Goal: Information Seeking & Learning: Get advice/opinions

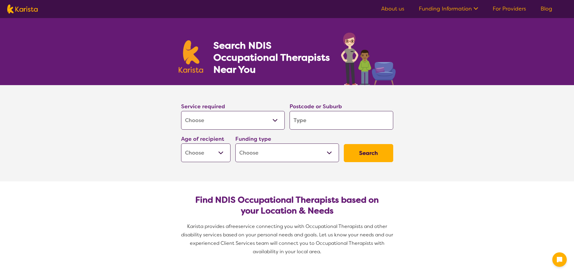
select select "[MEDICAL_DATA]"
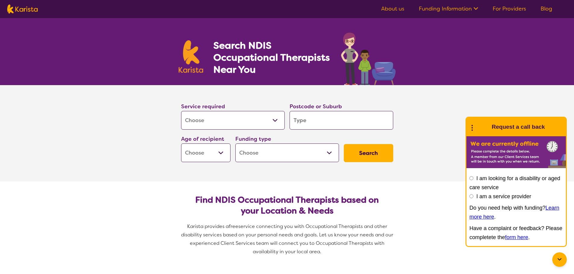
click at [311, 121] on input "search" at bounding box center [342, 120] width 104 height 19
type input "3"
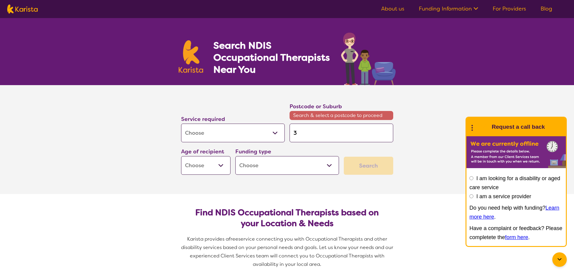
type input "38"
type input "381"
type input "3818"
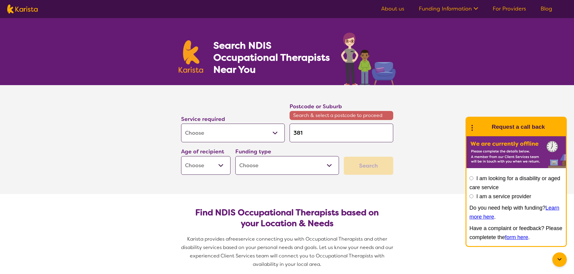
type input "3818"
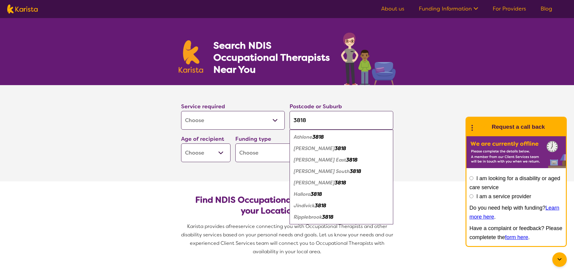
type input "3818"
click at [222, 151] on select "Early Childhood - 0 to 9 Child - 10 to 11 Adolescent - 12 to 17 Adult - 18 to 6…" at bounding box center [205, 153] width 49 height 19
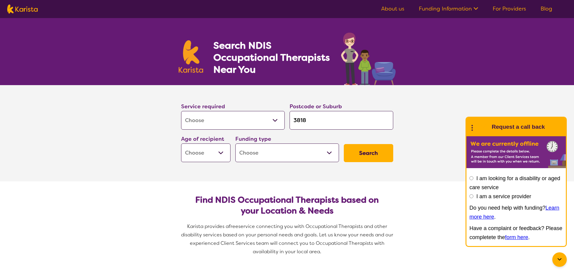
select select "EC"
click at [181, 144] on select "Early Childhood - 0 to 9 Child - 10 to 11 Adolescent - 12 to 17 Adult - 18 to 6…" at bounding box center [205, 153] width 49 height 19
select select "EC"
click at [287, 156] on select "Home Care Package (HCP) National Disability Insurance Scheme (NDIS) I don't know" at bounding box center [287, 153] width 104 height 19
select select "NDIS"
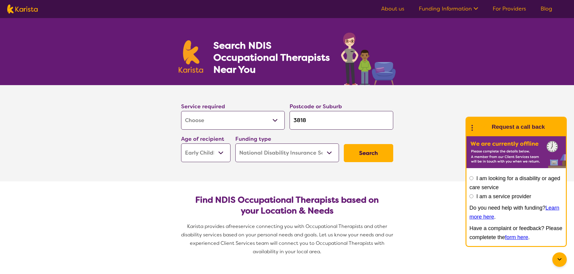
click at [235, 144] on select "Home Care Package (HCP) National Disability Insurance Scheme (NDIS) I don't know" at bounding box center [287, 153] width 104 height 19
select select "NDIS"
click at [372, 153] on button "Search" at bounding box center [368, 153] width 49 height 18
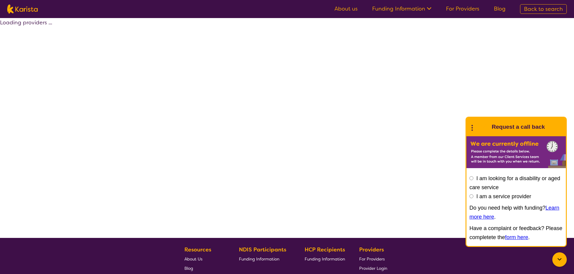
select select "by_score"
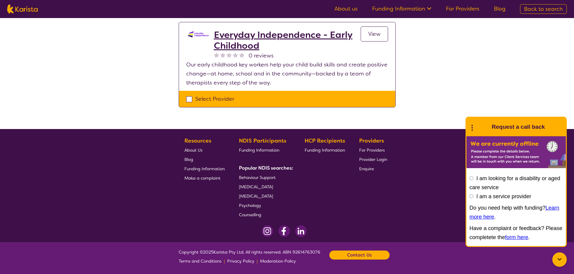
scroll to position [4, 0]
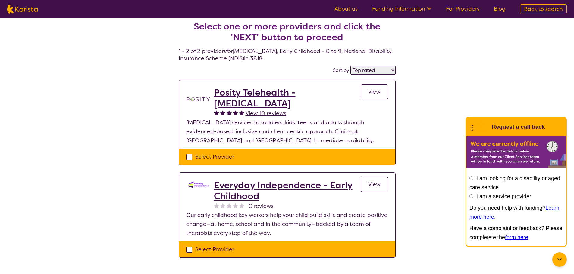
click at [246, 191] on h2 "Everyday Independence - Early Childhood" at bounding box center [287, 191] width 147 height 22
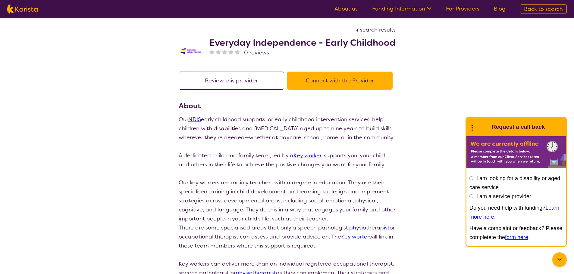
click at [219, 77] on button "Review this provider" at bounding box center [231, 81] width 105 height 18
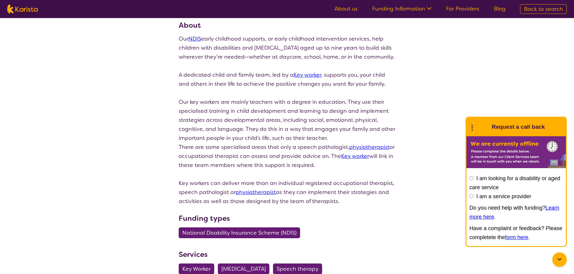
scroll to position [30, 0]
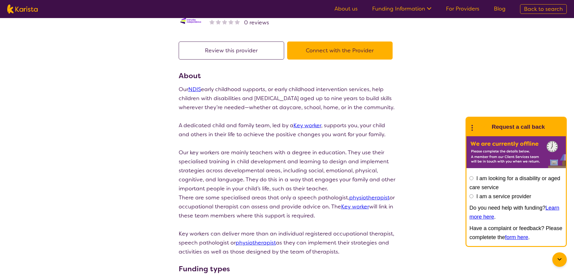
click at [17, 10] on img at bounding box center [22, 9] width 30 height 9
select select "[MEDICAL_DATA]"
select select "EC"
select select "NDIS"
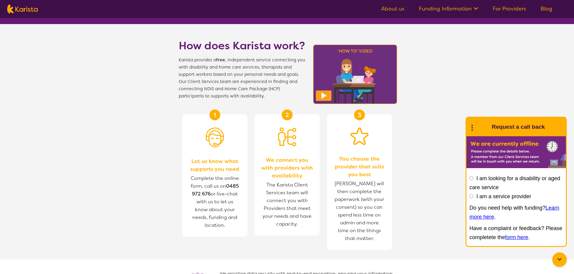
scroll to position [181, 0]
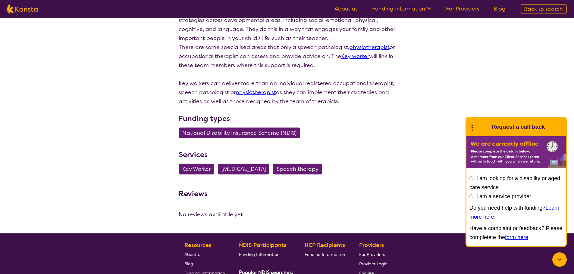
scroll to position [30, 0]
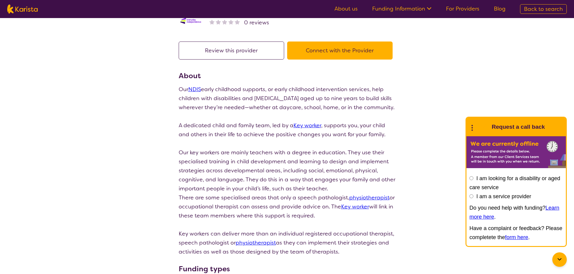
scroll to position [4, 0]
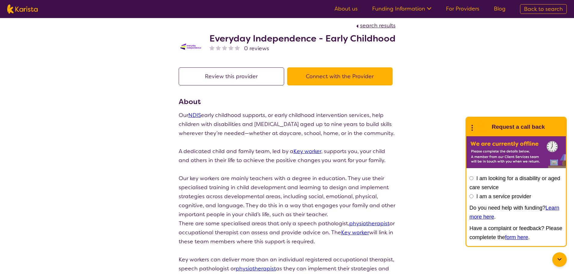
select select "by_score"
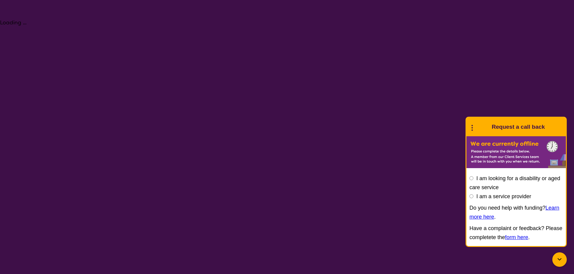
select select "[MEDICAL_DATA]"
select select "EC"
select select "NDIS"
select select "[MEDICAL_DATA]"
select select "EC"
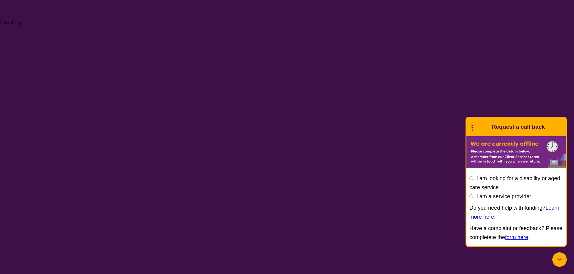
select select "NDIS"
